Goal: Information Seeking & Learning: Learn about a topic

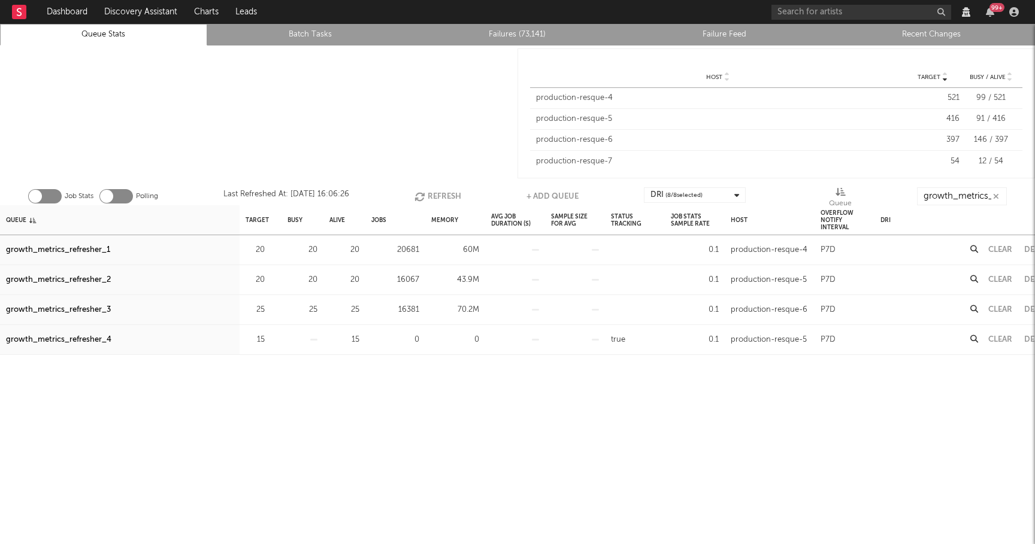
click at [435, 196] on button "Refresh" at bounding box center [437, 196] width 47 height 18
click at [82, 313] on div "growth_metrics_refresher_3" at bounding box center [58, 310] width 105 height 14
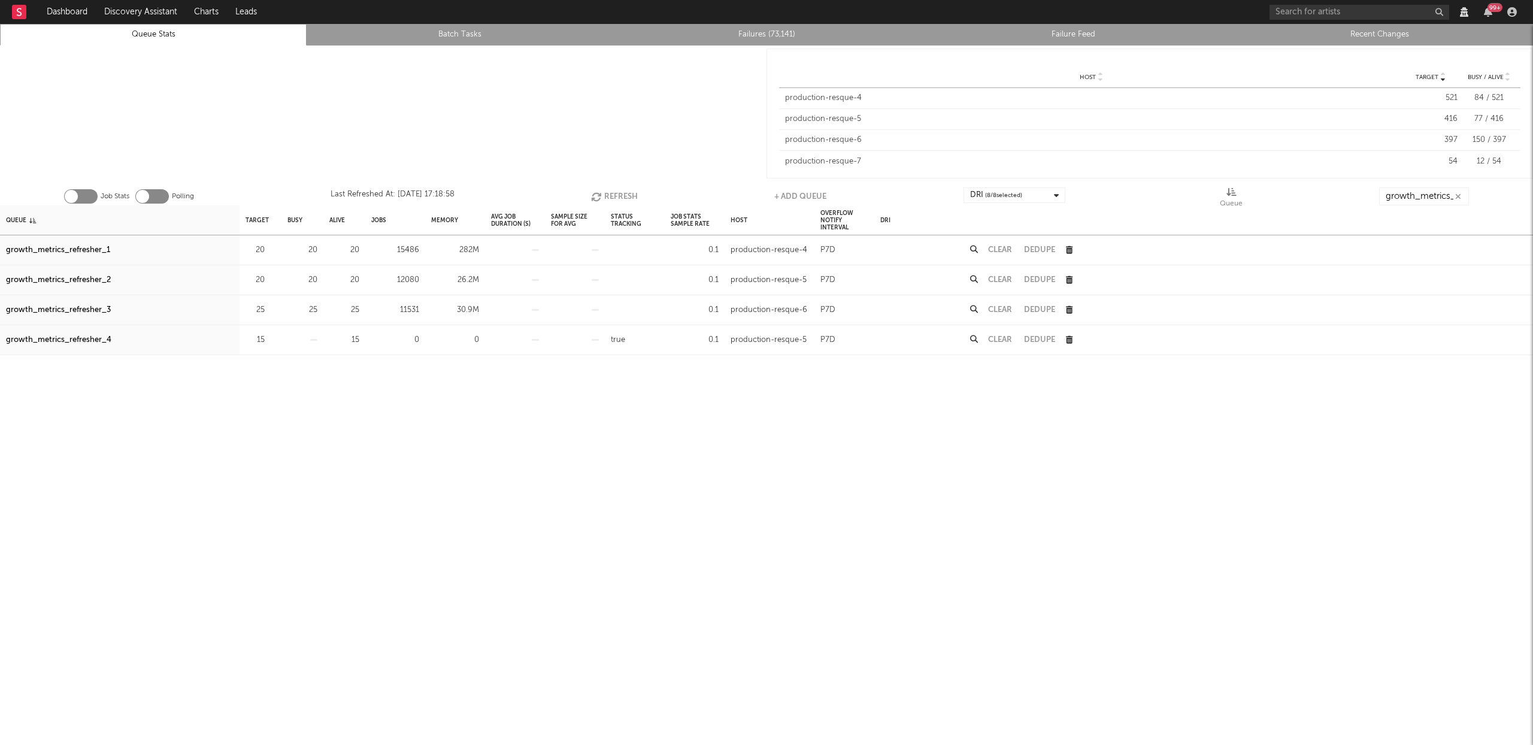
click at [610, 195] on button "Refresh" at bounding box center [614, 196] width 47 height 18
click at [608, 195] on button "Refresh" at bounding box center [614, 196] width 47 height 18
click at [601, 193] on icon "button" at bounding box center [596, 197] width 13 height 10
drag, startPoint x: 73, startPoint y: 251, endPoint x: 321, endPoint y: 202, distance: 252.6
click at [73, 251] on div "growth_metrics_refresher_1" at bounding box center [58, 250] width 104 height 14
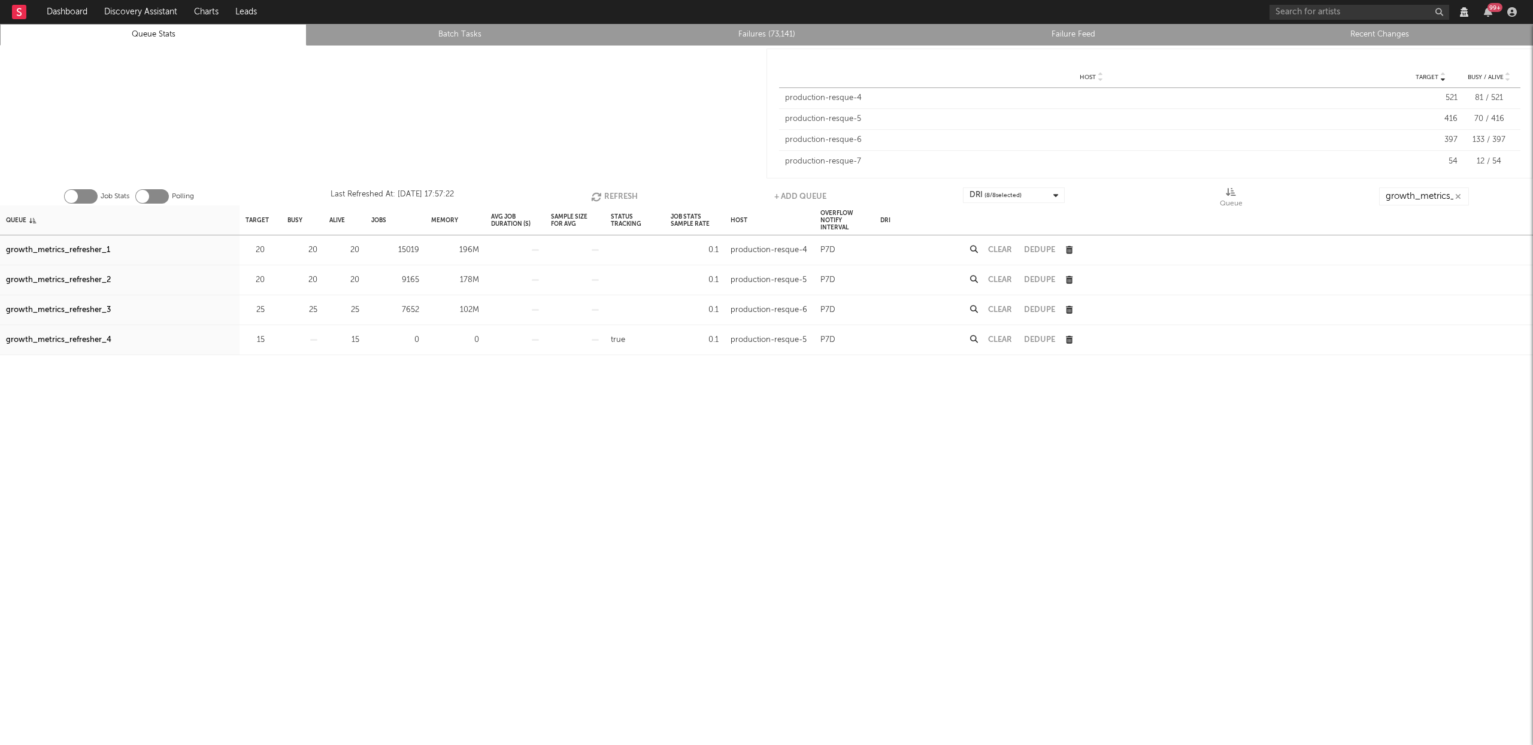
click at [75, 278] on div "growth_metrics_refresher_2" at bounding box center [58, 280] width 105 height 14
click at [97, 307] on div "growth_metrics_refresher_3" at bounding box center [58, 310] width 105 height 14
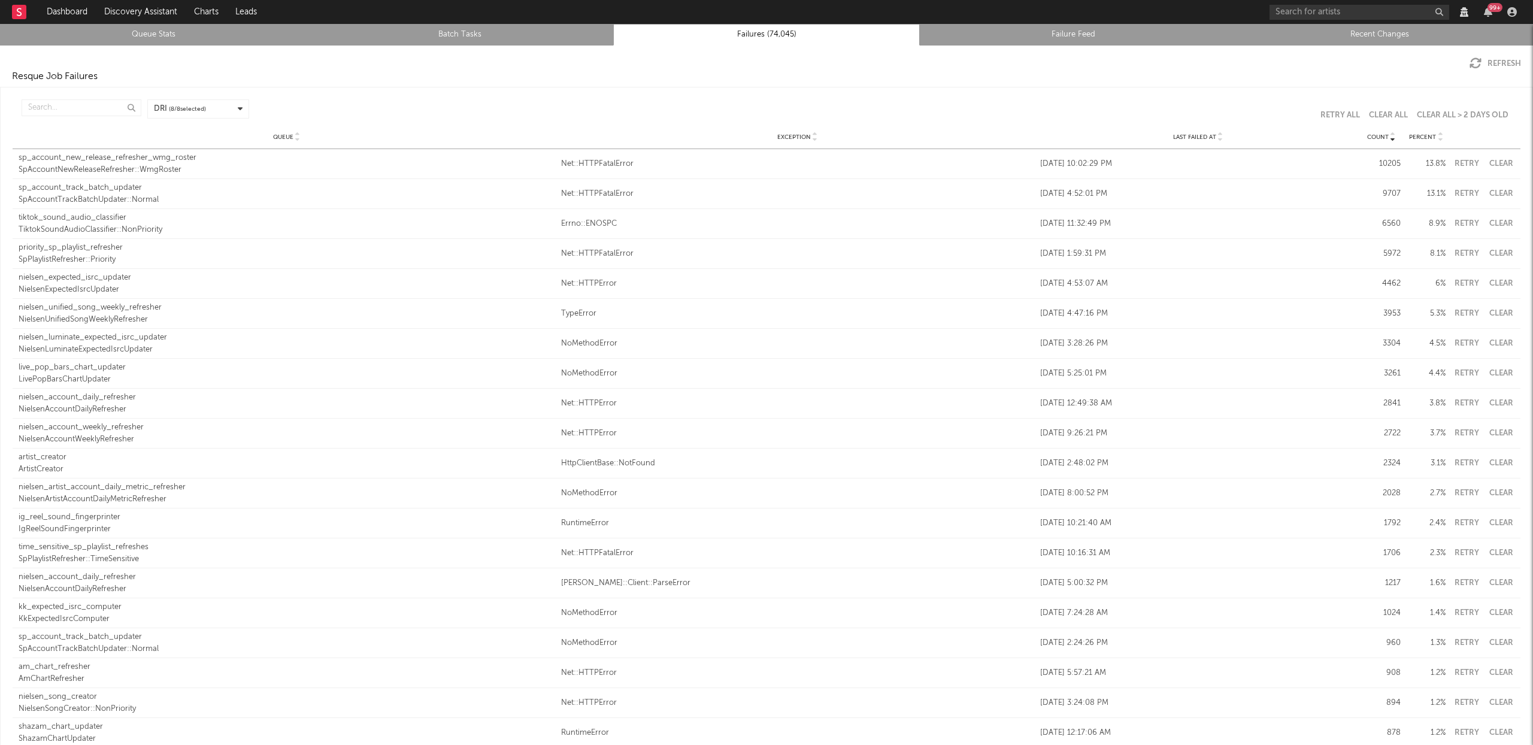
click at [1217, 140] on icon at bounding box center [1220, 139] width 6 height 5
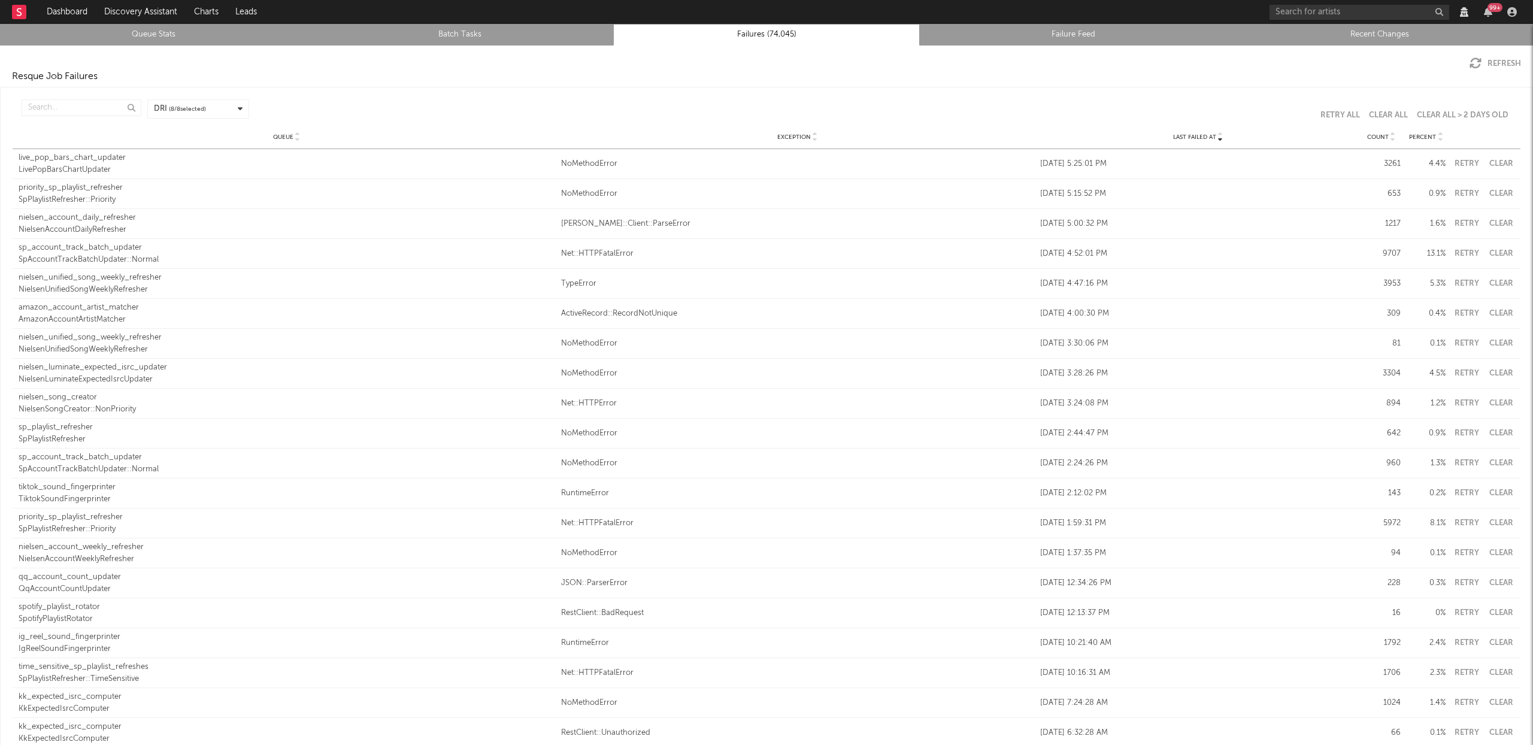
click at [1487, 160] on button "Clear" at bounding box center [1500, 164] width 27 height 8
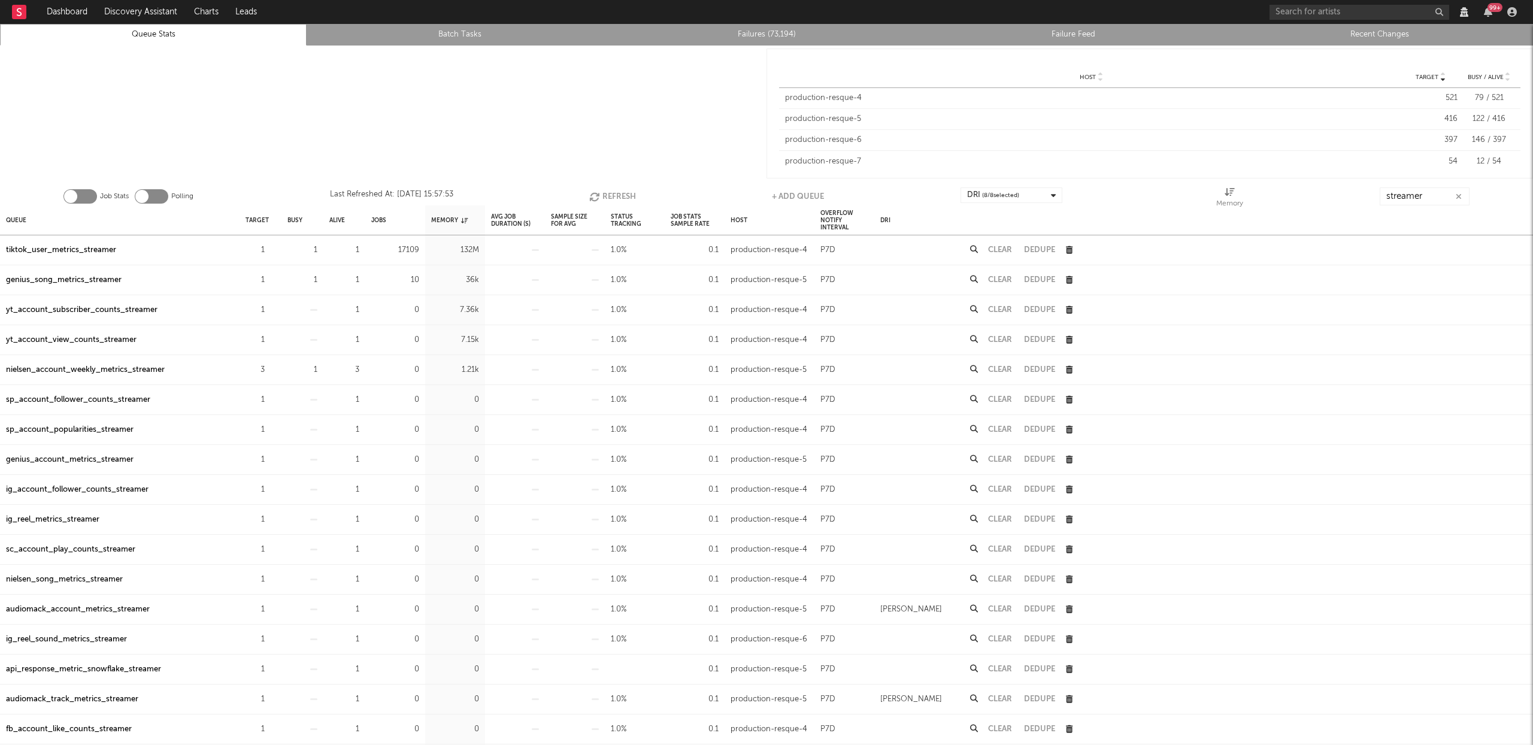
click at [619, 193] on button "Refresh" at bounding box center [612, 196] width 47 height 18
click at [620, 192] on button "Refresh" at bounding box center [613, 196] width 47 height 18
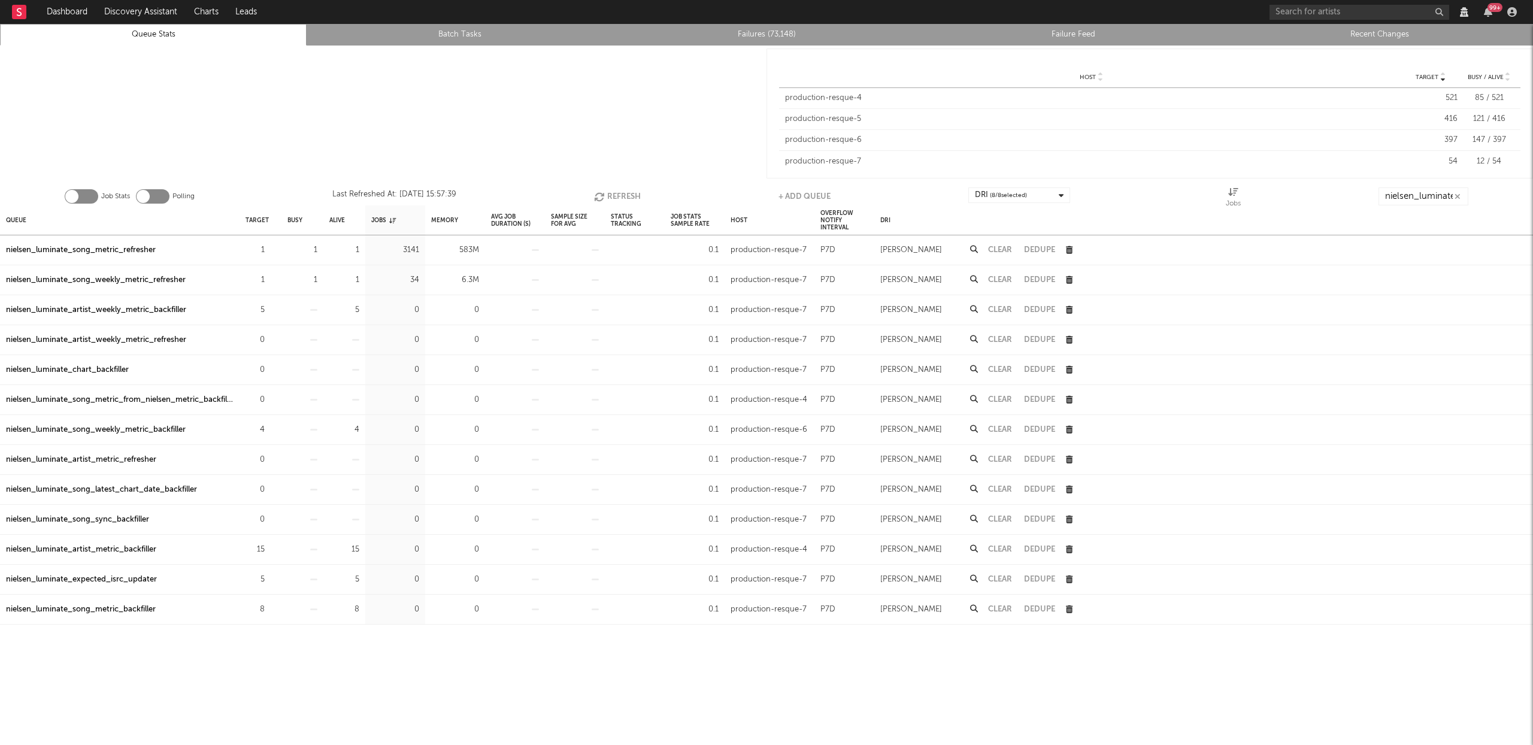
click at [610, 195] on button "Refresh" at bounding box center [617, 196] width 47 height 18
click at [126, 247] on div "nielsen_luminate_song_metric_refresher" at bounding box center [81, 250] width 150 height 14
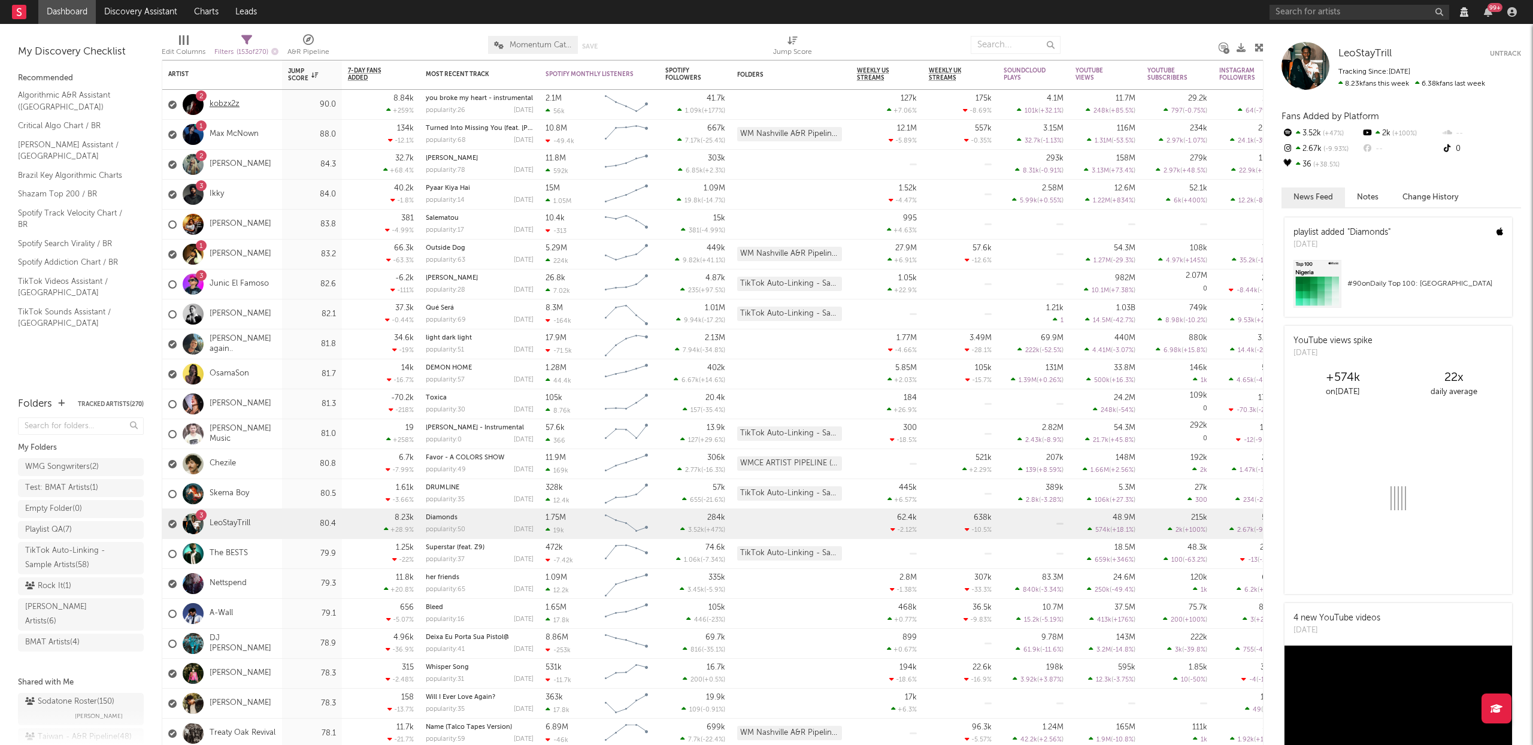
click at [228, 107] on link "kobzx2z" at bounding box center [225, 104] width 30 height 10
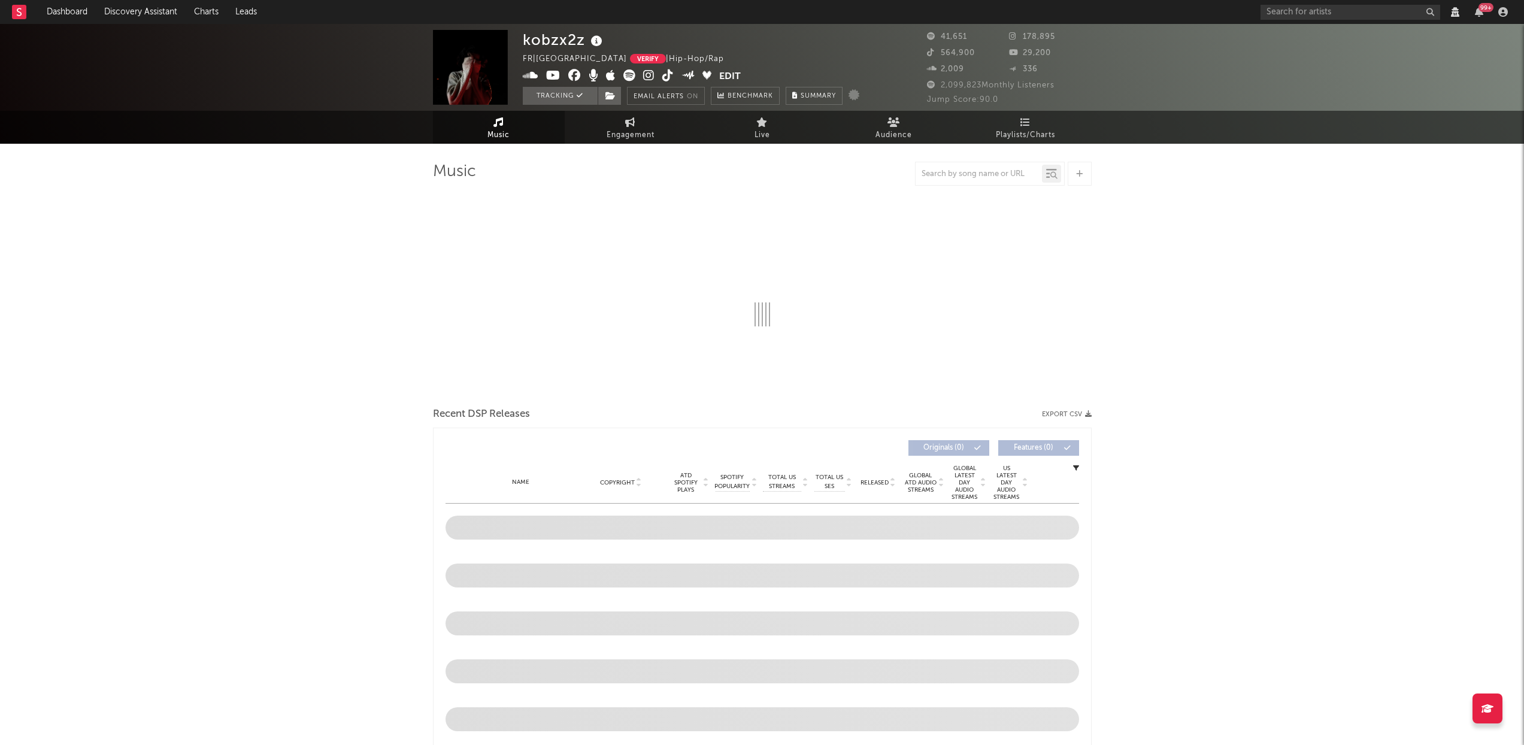
select select "View all"
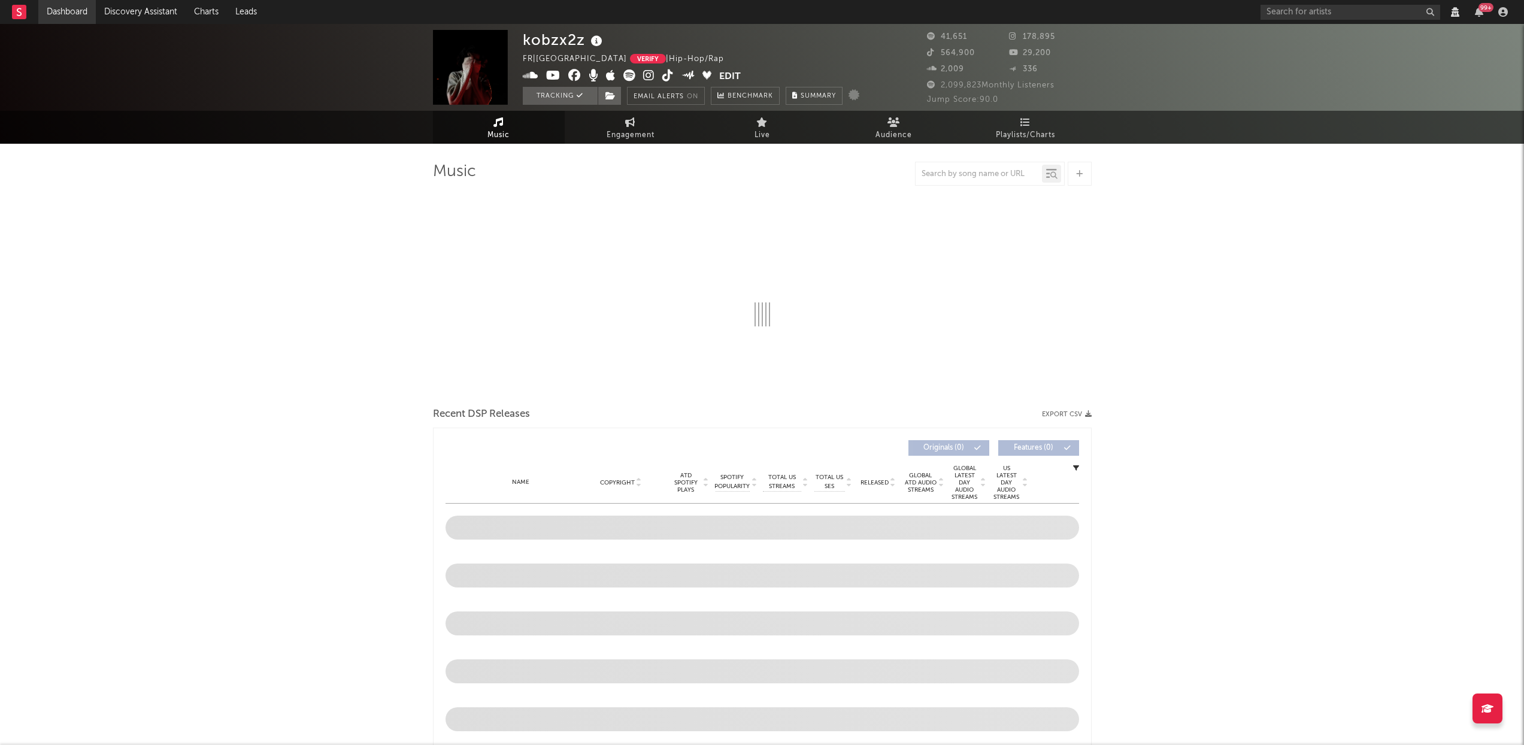
select select "6m"
select select "View all"
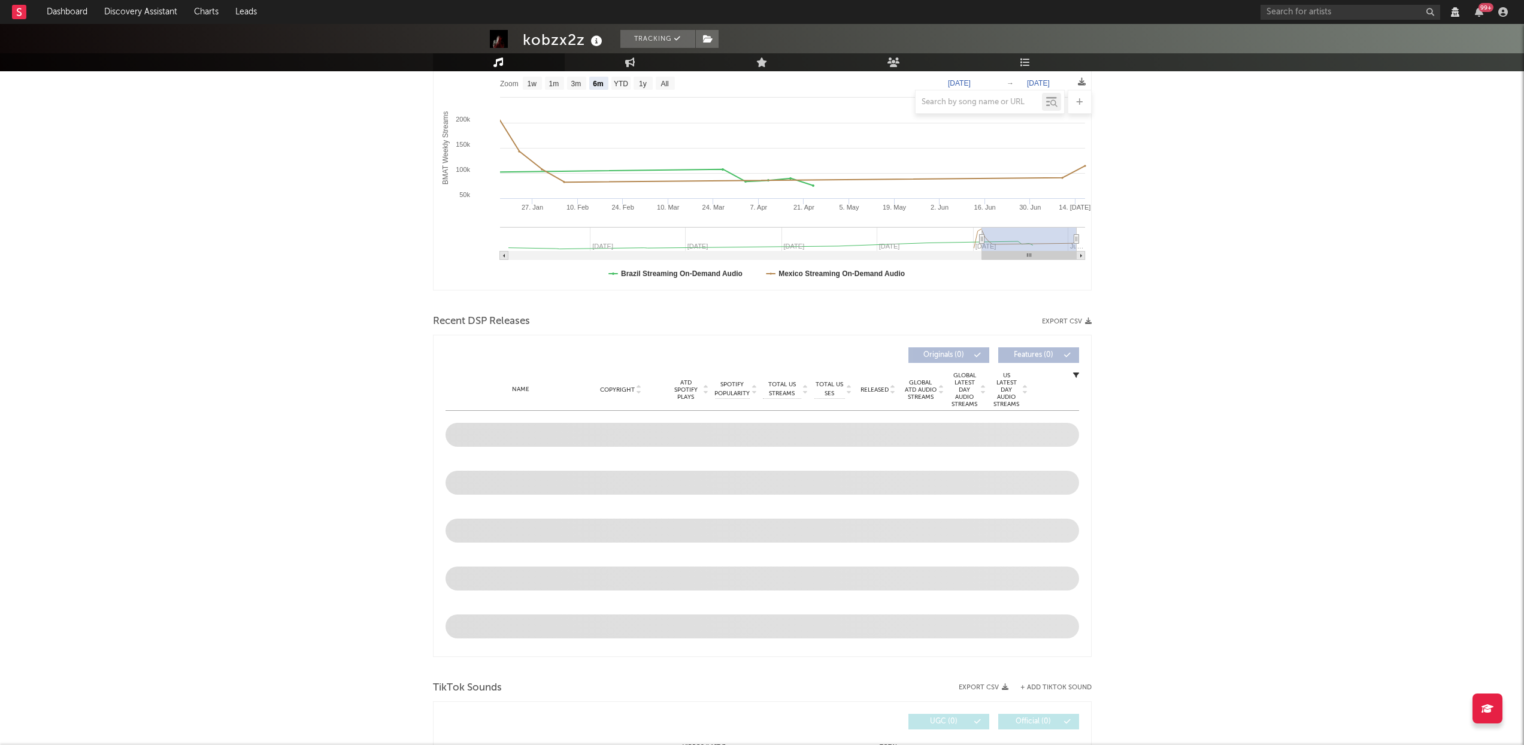
scroll to position [281, 0]
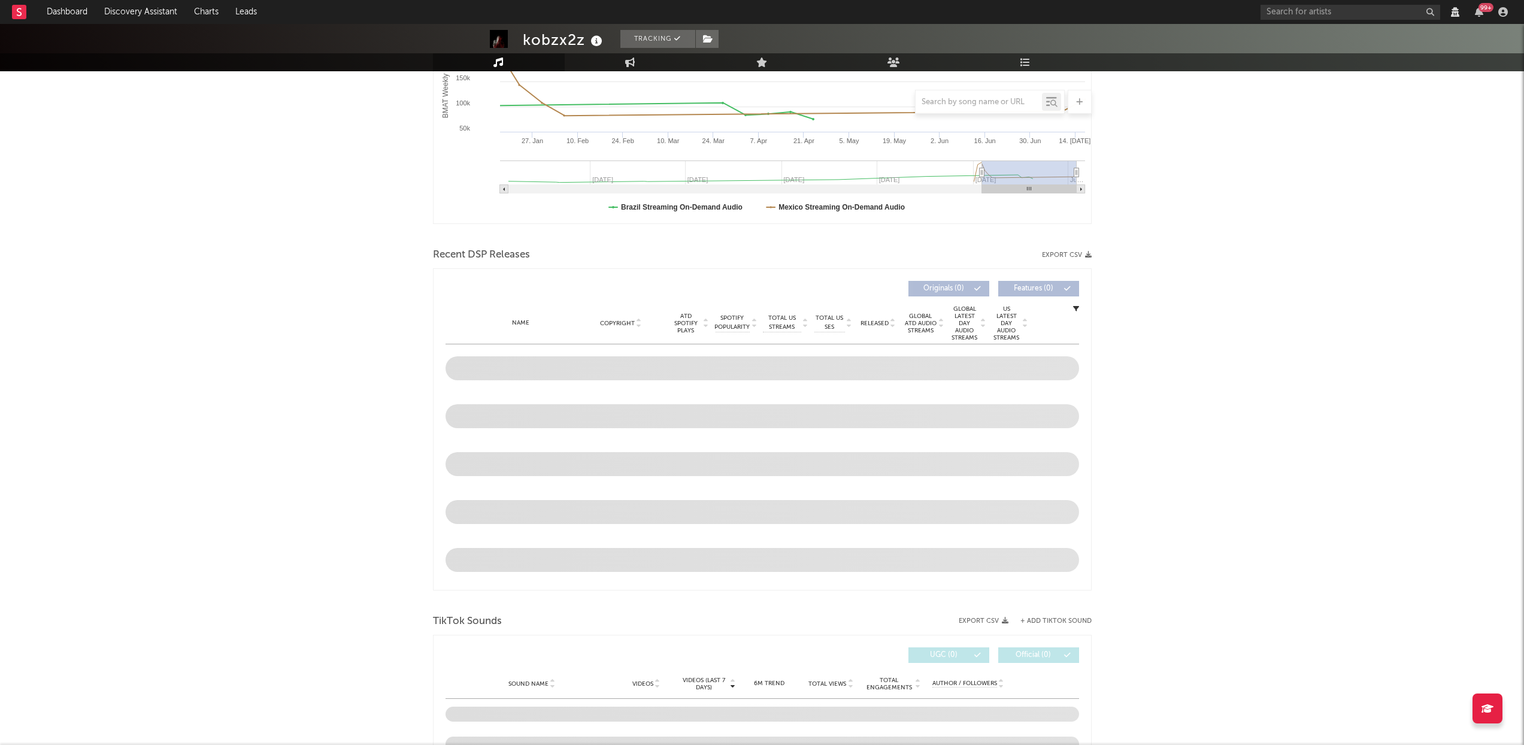
select select "View all"
select select "6m"
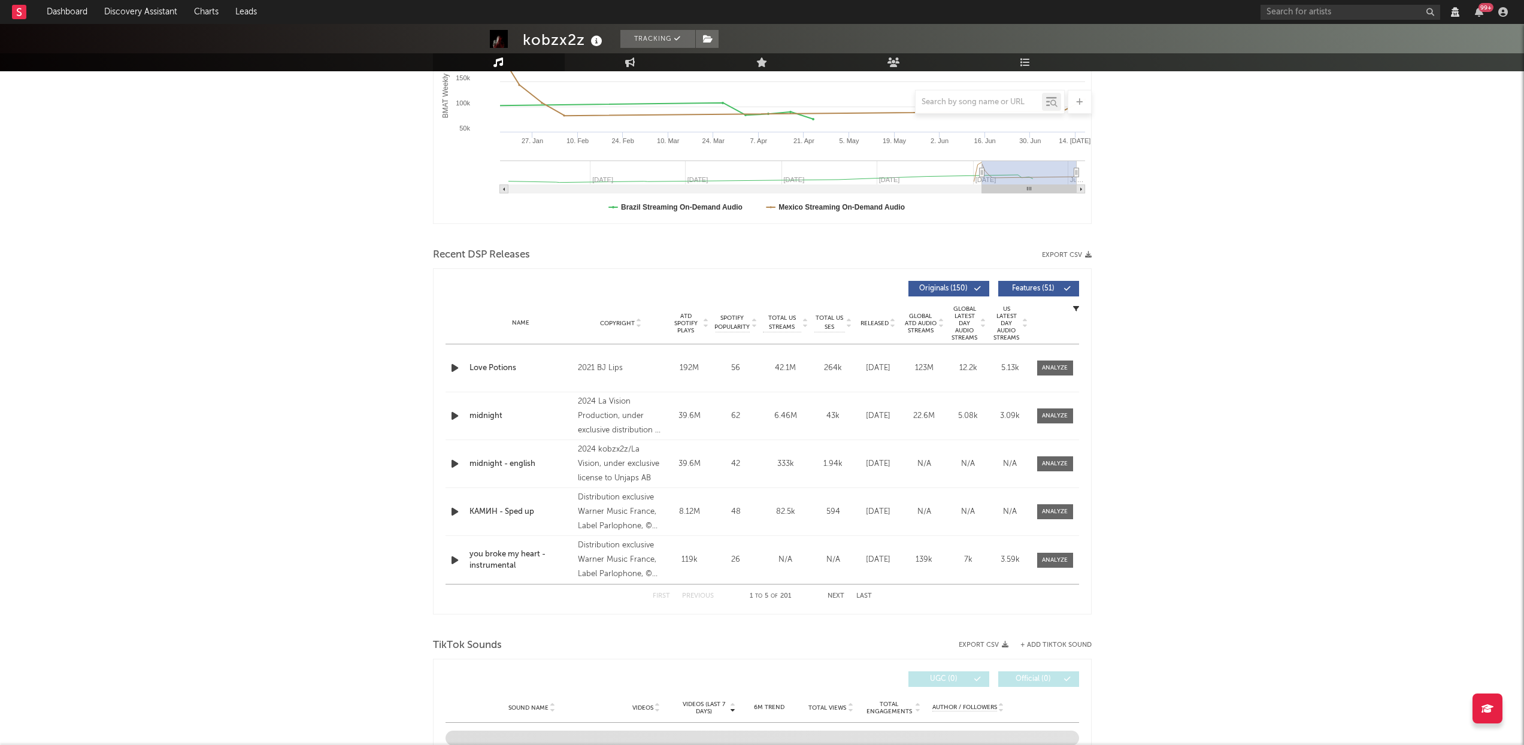
select select "View all"
select select "6m"
